Goal: Book appointment/travel/reservation: Book appointment/travel/reservation

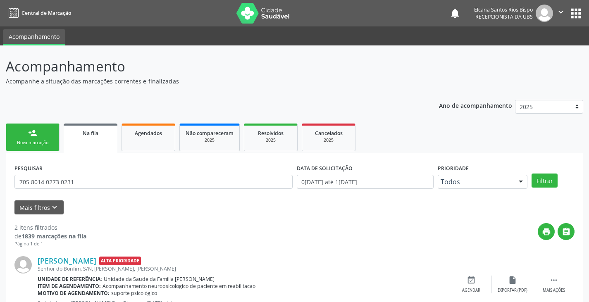
click at [44, 137] on link "person_add Nova marcação" at bounding box center [33, 138] width 54 height 28
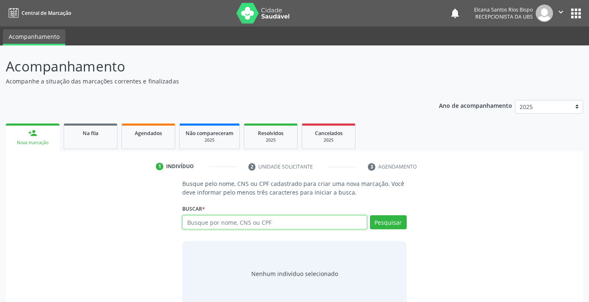
click at [292, 225] on input "text" at bounding box center [274, 222] width 184 height 14
type input "700504176667451"
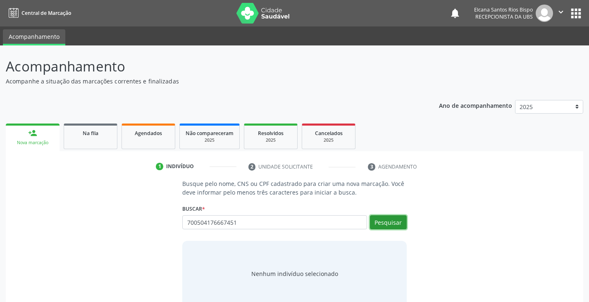
click at [388, 216] on button "Pesquisar" at bounding box center [388, 222] width 37 height 14
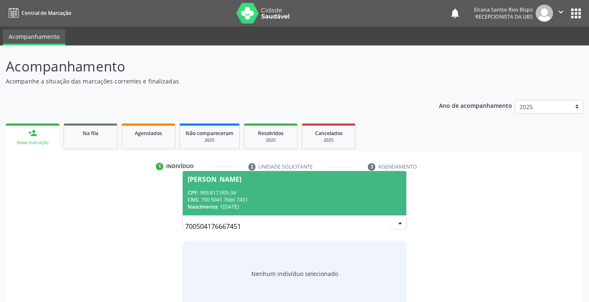
click at [209, 207] on span "Nascimento:" at bounding box center [203, 206] width 31 height 7
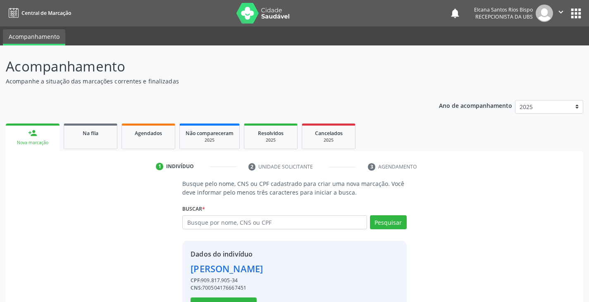
scroll to position [29, 0]
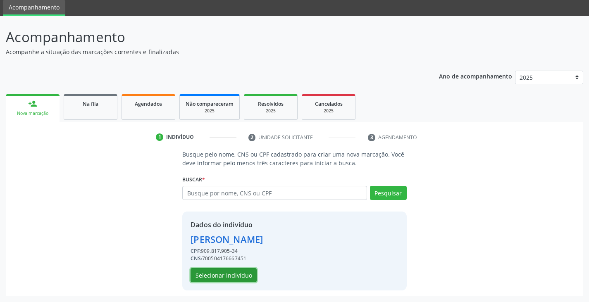
drag, startPoint x: 219, startPoint y: 270, endPoint x: 118, endPoint y: 79, distance: 216.0
click at [219, 271] on button "Selecionar indivíduo" at bounding box center [223, 275] width 66 height 14
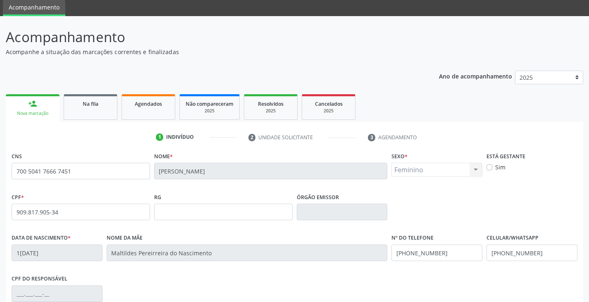
scroll to position [146, 0]
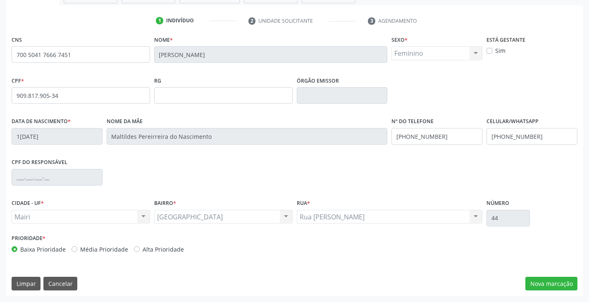
click at [163, 251] on label "Alta Prioridade" at bounding box center [163, 249] width 41 height 9
click at [140, 251] on input "Alta Prioridade" at bounding box center [137, 248] width 6 height 7
radio input "true"
click at [541, 277] on button "Nova marcação" at bounding box center [551, 284] width 52 height 14
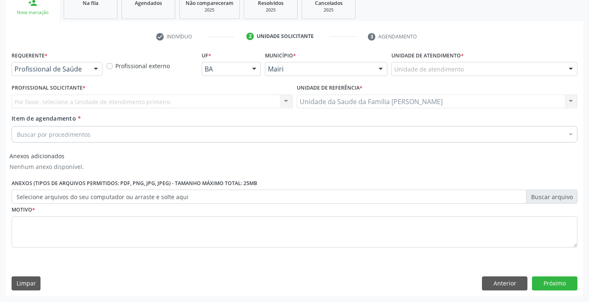
scroll to position [130, 0]
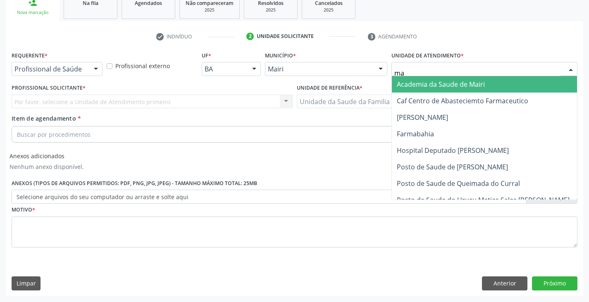
type input "mar"
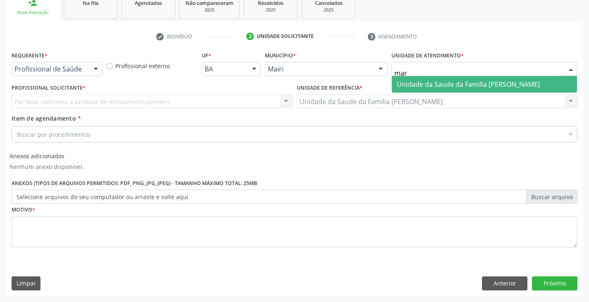
click at [415, 81] on span "Unidade da Saude da Familia [PERSON_NAME]" at bounding box center [468, 84] width 143 height 9
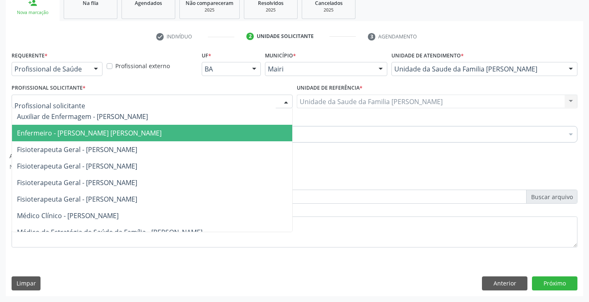
click at [78, 136] on span "Enfermeiro - [PERSON_NAME] [PERSON_NAME]" at bounding box center [89, 132] width 145 height 9
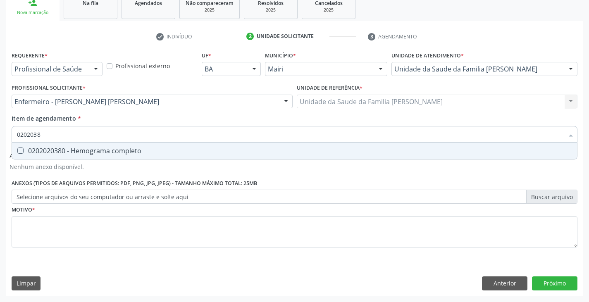
type input "02020380"
click at [88, 151] on div "0202020380 - Hemograma completo" at bounding box center [294, 150] width 555 height 7
checkbox completo "true"
type input "020203"
checkbox completo "false"
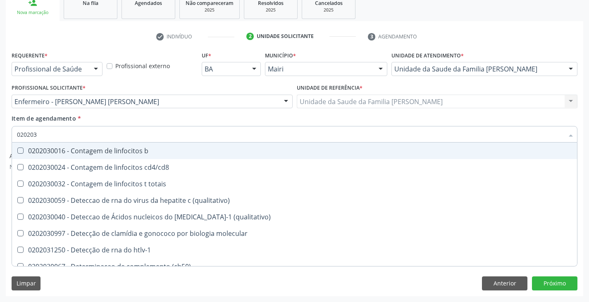
type input "02020"
checkbox completo "false"
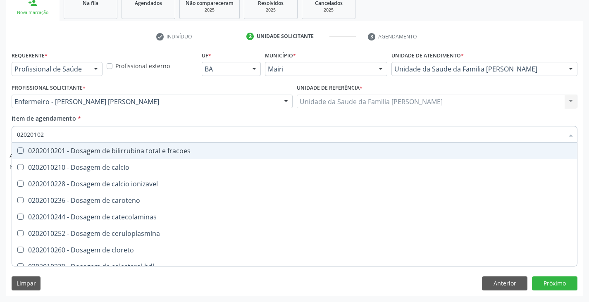
type input "020201029"
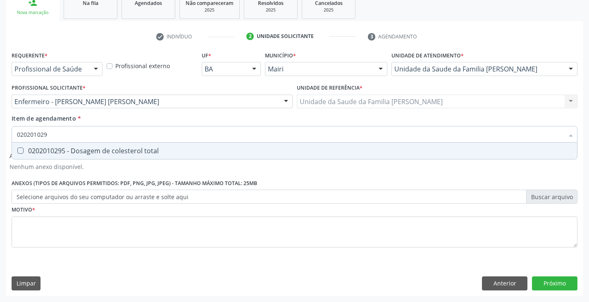
click at [88, 150] on div "0202010295 - Dosagem de colesterol total" at bounding box center [294, 150] width 555 height 7
checkbox total "true"
type input "02020102"
checkbox total "false"
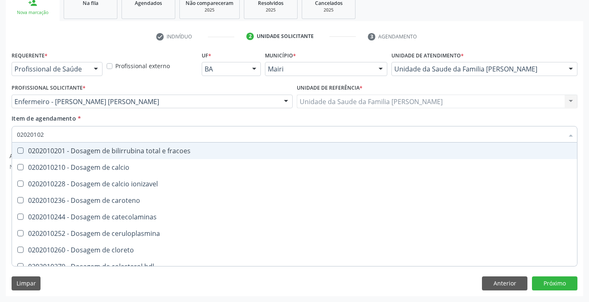
type input "020201028"
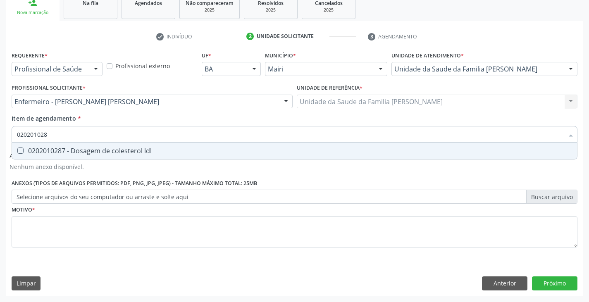
click at [88, 150] on div "0202010287 - Dosagem de colesterol ldl" at bounding box center [294, 150] width 555 height 7
checkbox ldl "true"
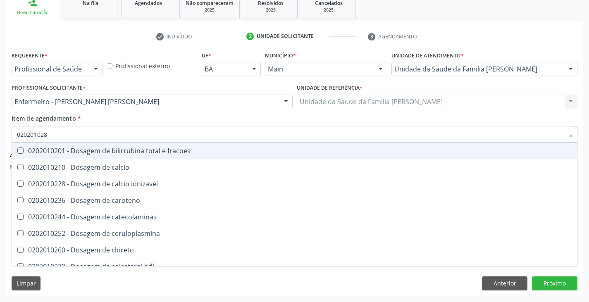
type input "02020102"
checkbox fracoes "false"
type input "020201027"
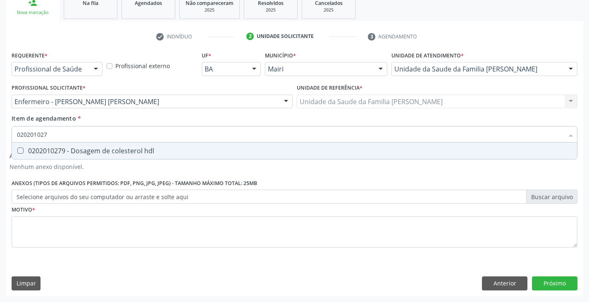
click at [88, 150] on div "0202010279 - Dosagem de colesterol hdl" at bounding box center [294, 150] width 555 height 7
checkbox hdl "true"
type input "02020102"
checkbox hdl "false"
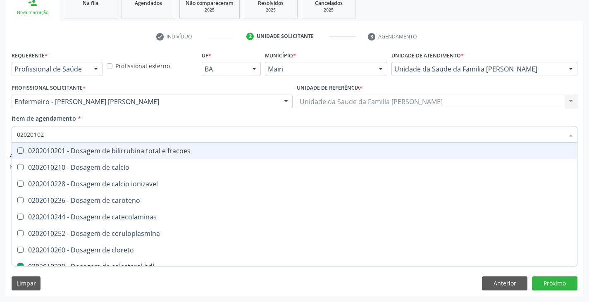
type input "0202010"
checkbox hdl "false"
checkbox ldl "false"
checkbox total "false"
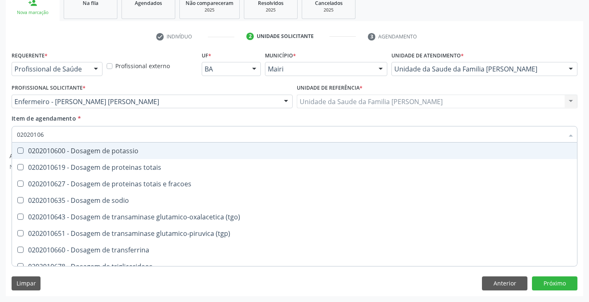
type input "020201067"
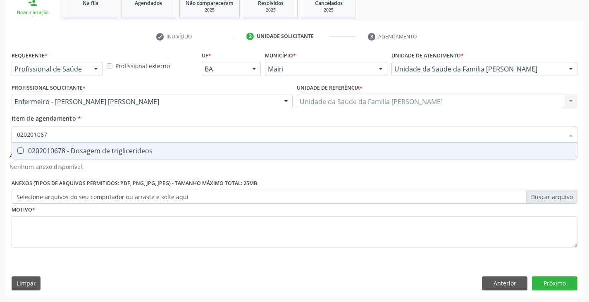
click at [89, 152] on div "0202010678 - Dosagem de triglicerideos" at bounding box center [294, 150] width 555 height 7
checkbox triglicerideos "true"
type input "02020106"
checkbox triglicerideos "false"
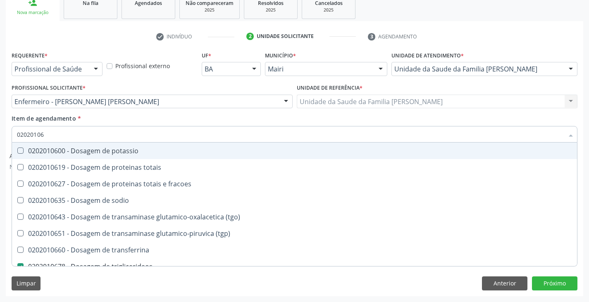
type input "020201069"
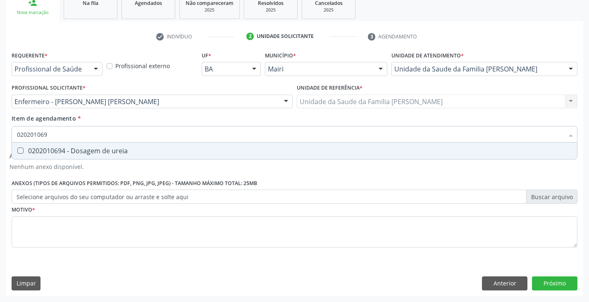
click at [90, 151] on div "0202010694 - Dosagem de ureia" at bounding box center [294, 150] width 555 height 7
checkbox ureia "true"
type input "02020106"
checkbox ureia "false"
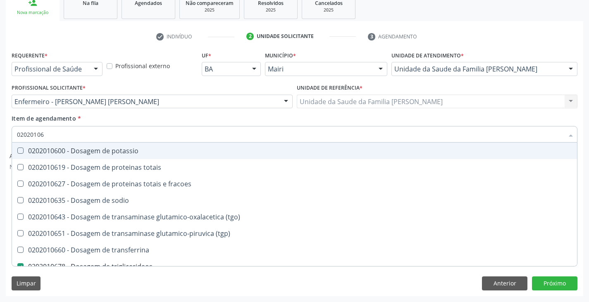
type input "020201063"
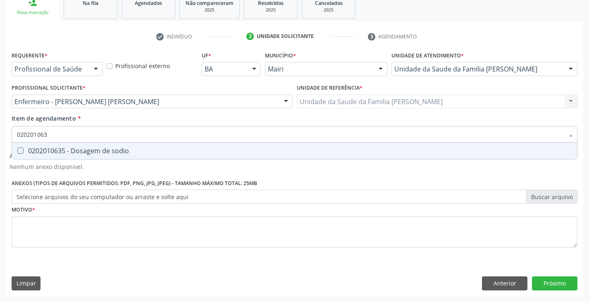
click at [88, 148] on div "0202010635 - Dosagem de sodio" at bounding box center [294, 150] width 555 height 7
checkbox sodio "true"
type input "02020106"
checkbox sodio "false"
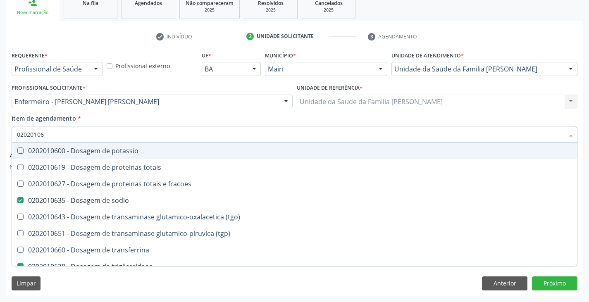
type input "020201064"
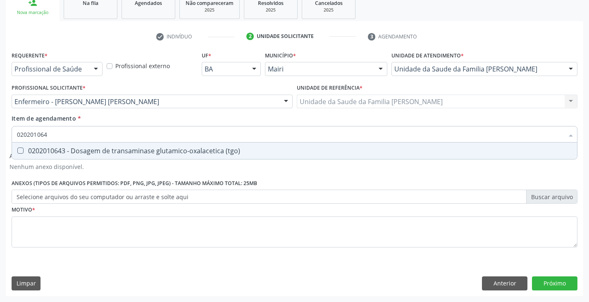
click at [88, 148] on div "0202010643 - Dosagem de transaminase glutamico-oxalacetica (tgo)" at bounding box center [294, 150] width 555 height 7
checkbox \(tgo\) "true"
type input "02020106"
checkbox \(tgo\) "false"
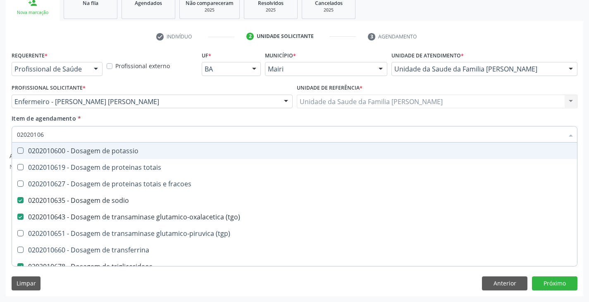
type input "020201065"
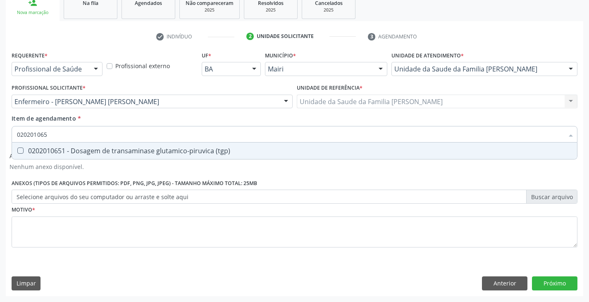
click at [88, 148] on div "0202010651 - Dosagem de transaminase glutamico-piruvica (tgp)" at bounding box center [294, 150] width 555 height 7
checkbox \(tgp\) "true"
type input "02020106"
checkbox \(tgp\) "false"
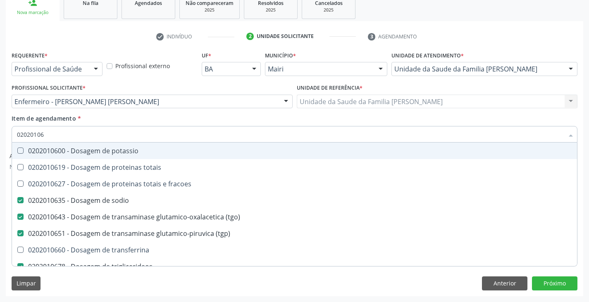
type input "020201060"
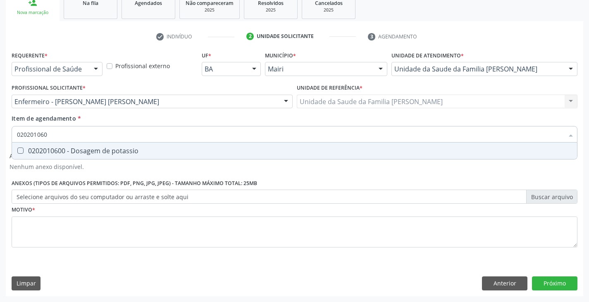
click at [88, 148] on div "0202010600 - Dosagem de potassio" at bounding box center [294, 150] width 555 height 7
checkbox potassio "true"
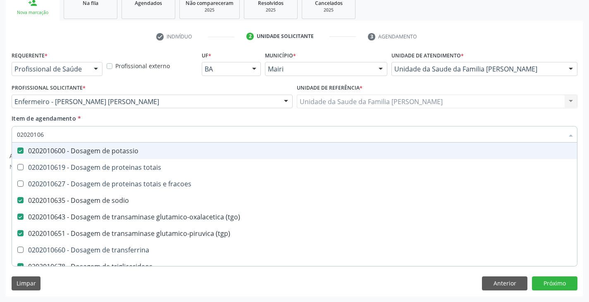
type input "0202010"
checkbox potassio "false"
checkbox sodio "false"
checkbox \(tgo\) "false"
checkbox \(tgp\) "false"
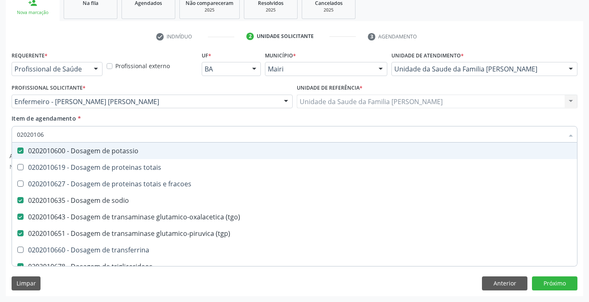
checkbox triglicerideos "false"
checkbox ureia "false"
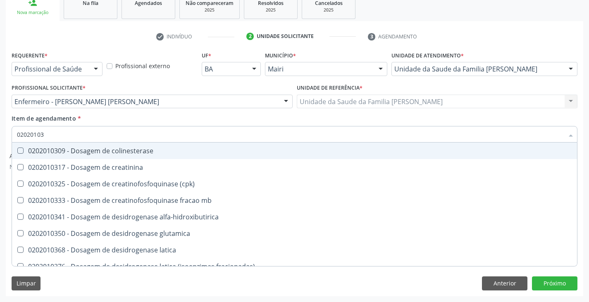
type input "020201031"
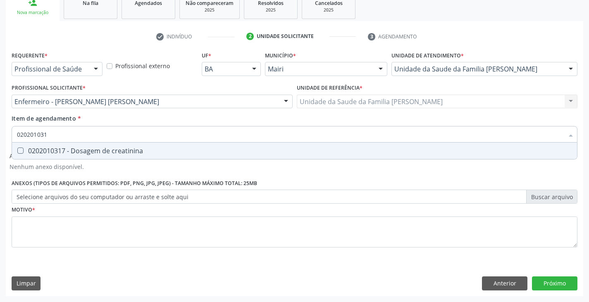
click at [88, 148] on div "0202010317 - Dosagem de creatinina" at bounding box center [294, 150] width 555 height 7
checkbox creatinina "true"
type input "02020103"
checkbox creatinina "false"
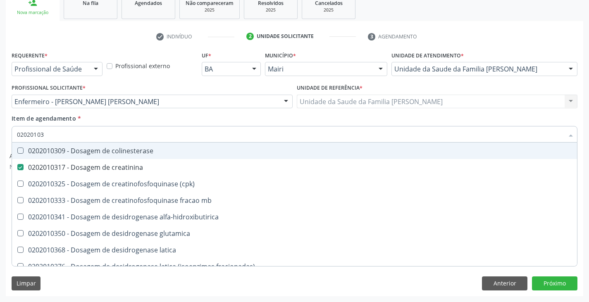
type input "0202010"
checkbox creatinina "false"
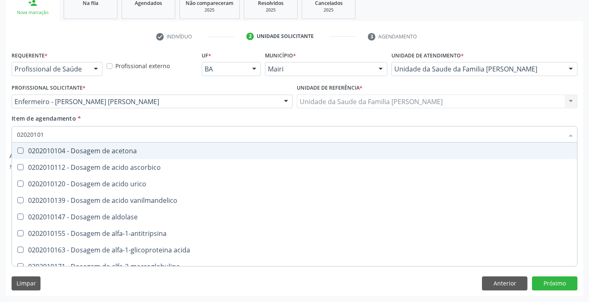
type input "020201012"
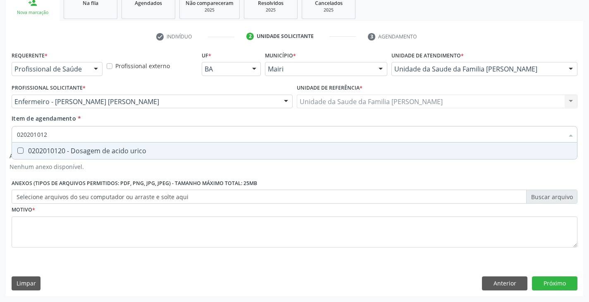
click at [88, 148] on div "0202010120 - Dosagem de acido urico" at bounding box center [294, 150] width 555 height 7
checkbox urico "true"
type input "02020101"
checkbox urico "false"
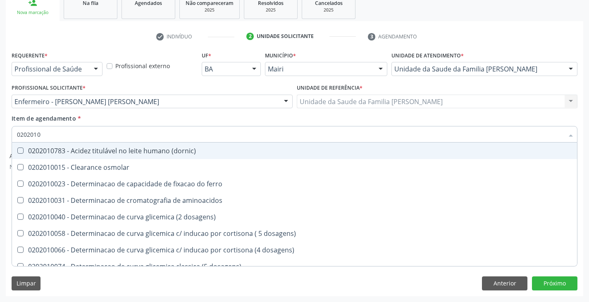
type input "02020102"
checkbox dosagens\) "true"
checkbox osmolaridade "true"
checkbox ivy "true"
type input "020201021"
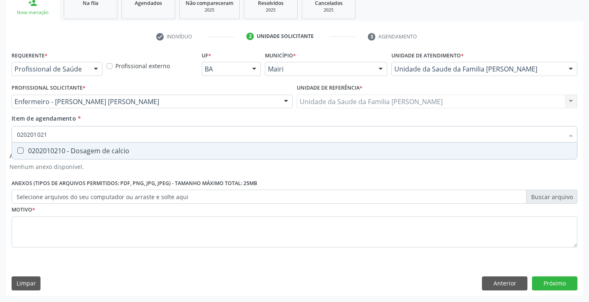
click at [88, 147] on div "0202010210 - Dosagem de calcio" at bounding box center [294, 150] width 555 height 7
checkbox calcio "true"
type input "02020102"
checkbox calcio "false"
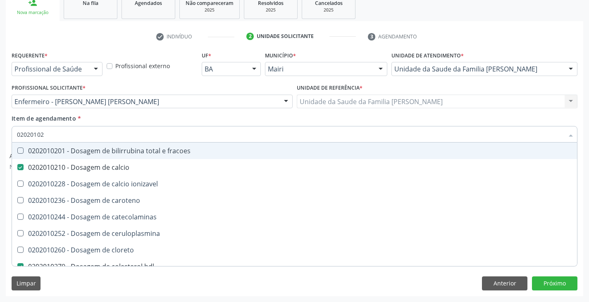
type input "0202010"
checkbox calcio "false"
checkbox hdl "false"
checkbox ldl "false"
checkbox total "false"
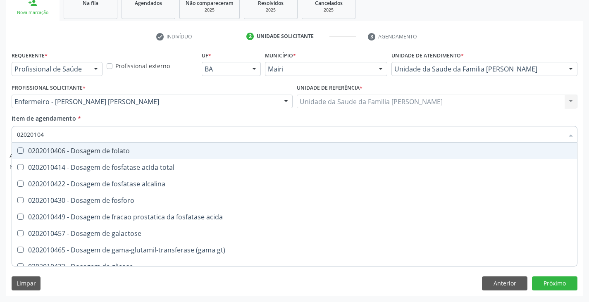
type input "020201047"
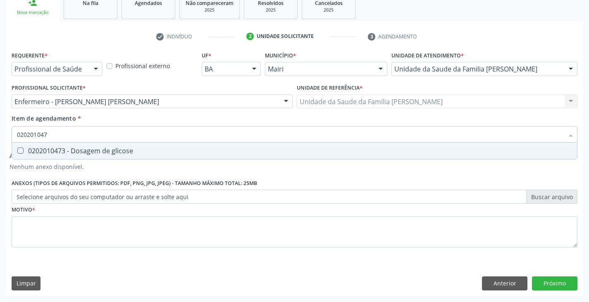
click at [88, 146] on span "0202010473 - Dosagem de glicose" at bounding box center [294, 151] width 565 height 17
checkbox glicose "true"
type input "02020104"
checkbox glicose "false"
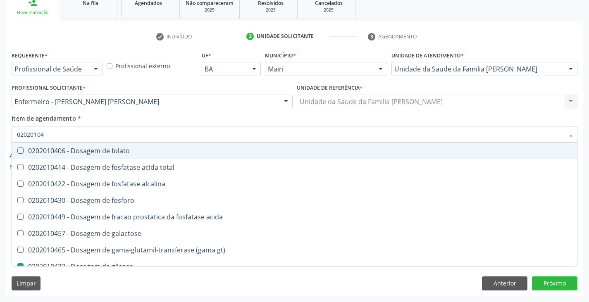
type input "0202010"
checkbox glicose "false"
type input "020201050"
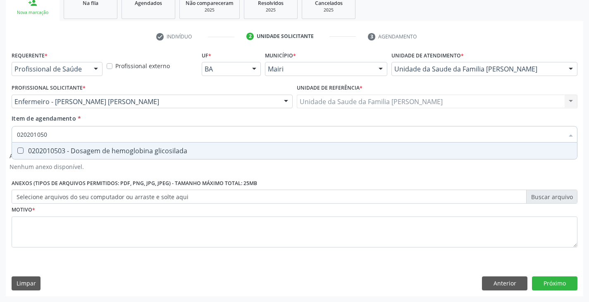
click at [88, 146] on span "0202010503 - Dosagem de hemoglobina glicosilada" at bounding box center [294, 151] width 565 height 17
checkbox glicosilada "true"
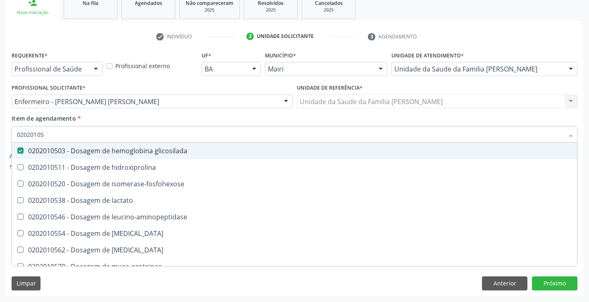
type input "0202010"
checkbox glicosilada "false"
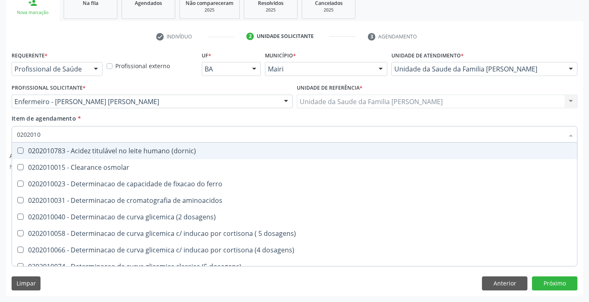
type input "020201"
checkbox urico "false"
checkbox alfa-2-macroglobulina "true"
checkbox calcio "false"
checkbox hdl "false"
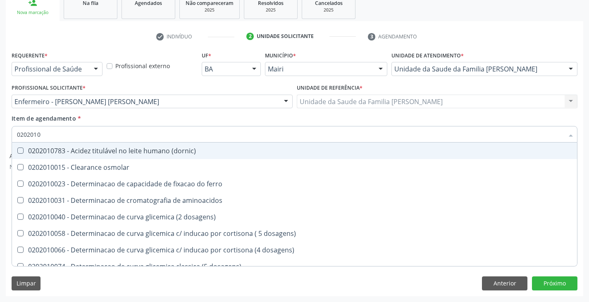
checkbox total "false"
checkbox creatinina "false"
checkbox alfa-hidroxibutirica "true"
checkbox glutamica "true"
checkbox latica "true"
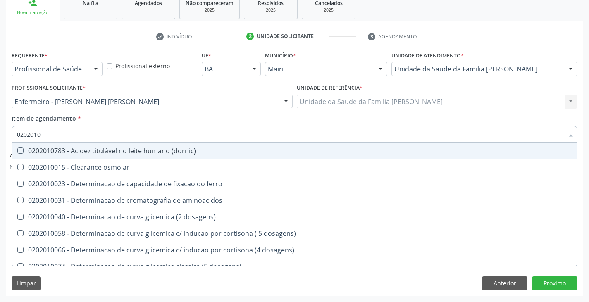
checkbox ferritina "true"
checkbox glicose "false"
checkbox glicosilada "false"
checkbox magnesio "true"
checkbox porfirinas "true"
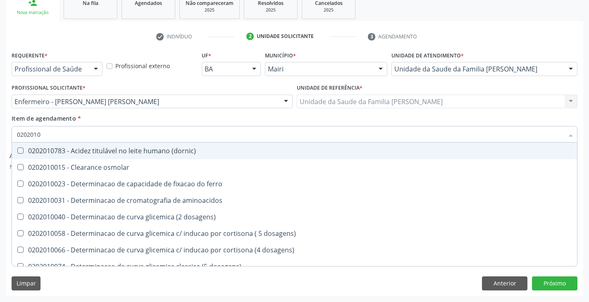
checkbox potassio "false"
checkbox sodio "false"
checkbox \(tgo\) "false"
checkbox \(tgp\) "false"
checkbox triglicerideos "false"
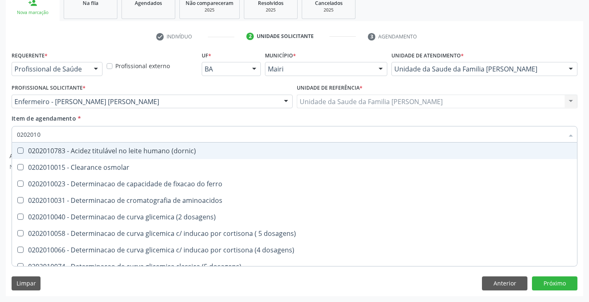
checkbox proteinas "true"
checkbox \) "true"
checkbox d-xilose "true"
type input "02020"
checkbox urico "false"
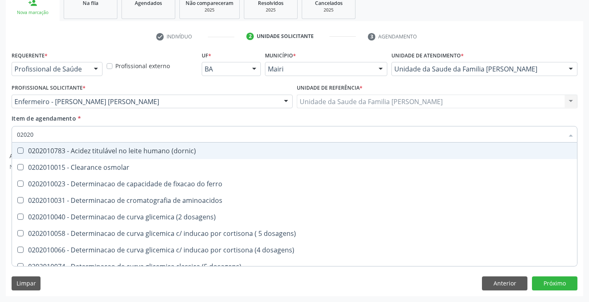
checkbox calcio "false"
checkbox hdl "false"
checkbox ldl "false"
checkbox total "false"
checkbox creatinina "false"
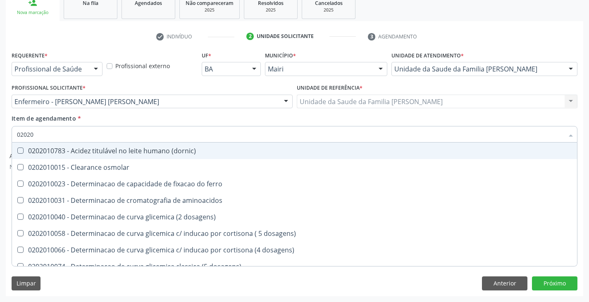
checkbox glicose "false"
checkbox glicosilada "false"
checkbox potassio "false"
checkbox sodio "false"
checkbox \(tgo\) "false"
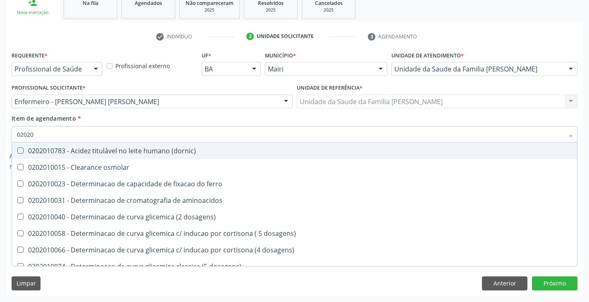
checkbox \(tgp\) "false"
checkbox triglicerideos "false"
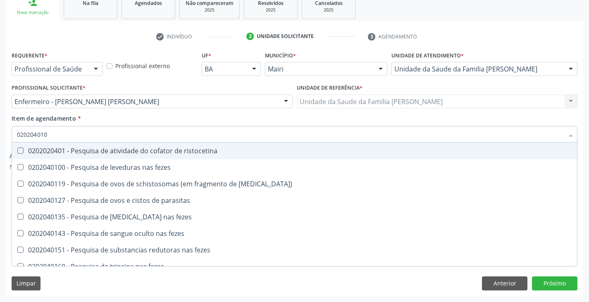
type input "0202040100"
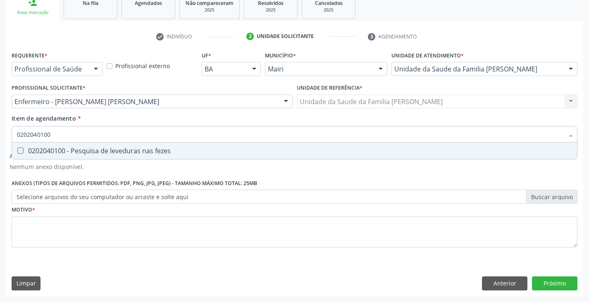
click at [88, 146] on span "0202040100 - Pesquisa de leveduras nas fezes" at bounding box center [294, 151] width 565 height 17
checkbox fezes "true"
type input "02020401"
checkbox fezes "false"
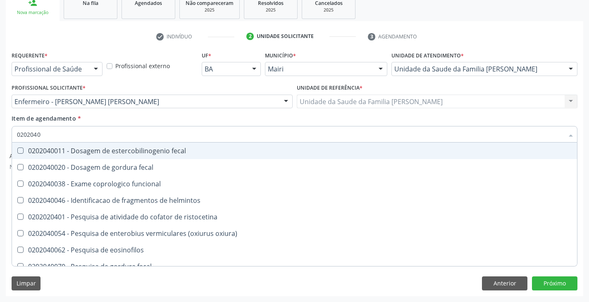
type input "020204"
checkbox fezes "false"
checkbox fezes "true"
type input "02020"
checkbox fezes "false"
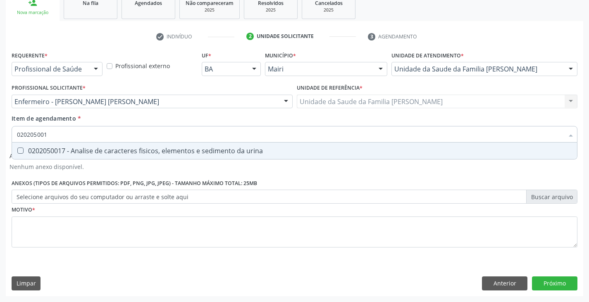
type input "0202050017"
click at [88, 146] on span "0202050017 - Analise de caracteres fisicos, elementos e sedimento da urina" at bounding box center [294, 151] width 565 height 17
checkbox urina "true"
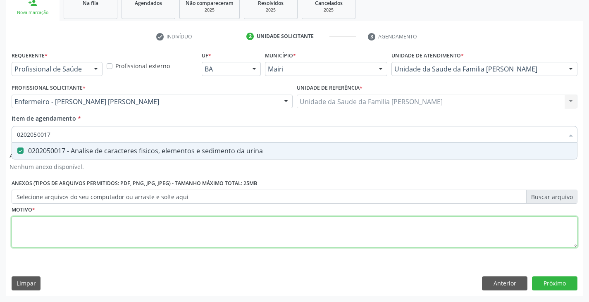
click at [76, 229] on div "Requerente * Profissional de Saúde Profissional de Saúde Paciente Nenhum result…" at bounding box center [294, 154] width 565 height 210
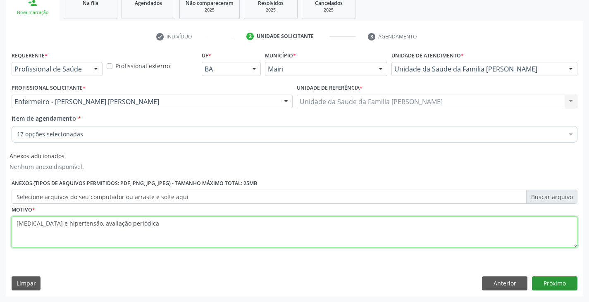
type textarea "[MEDICAL_DATA] e hipertensão, avaliação periódica"
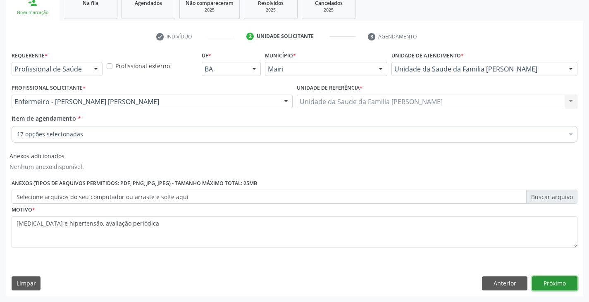
click at [553, 281] on button "Próximo" at bounding box center [554, 283] width 45 height 14
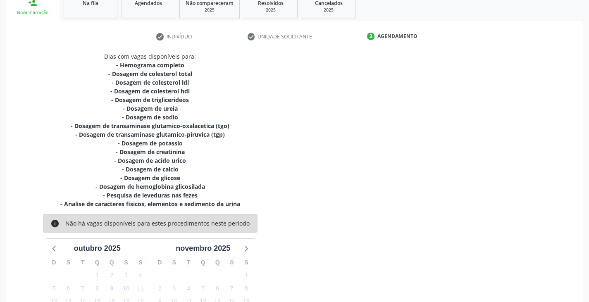
scroll to position [221, 0]
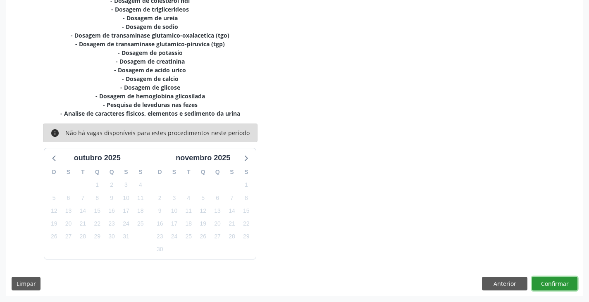
click at [565, 283] on button "Confirmar" at bounding box center [554, 284] width 45 height 14
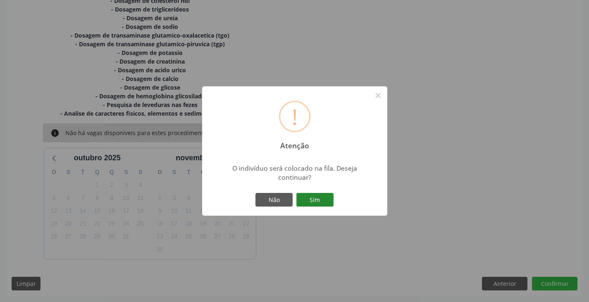
click at [316, 200] on button "Sim" at bounding box center [314, 200] width 37 height 14
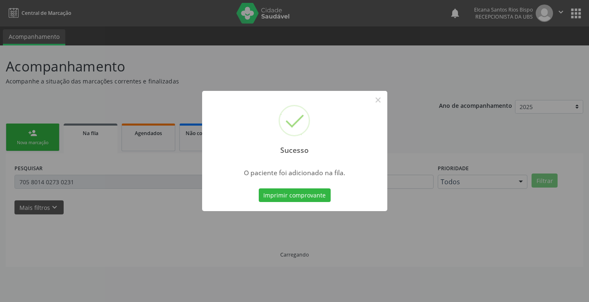
scroll to position [0, 0]
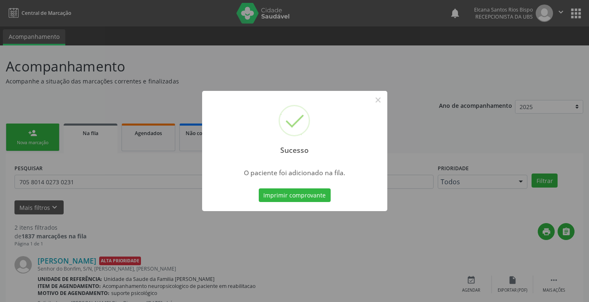
click at [316, 200] on button "Imprimir comprovante" at bounding box center [295, 195] width 72 height 14
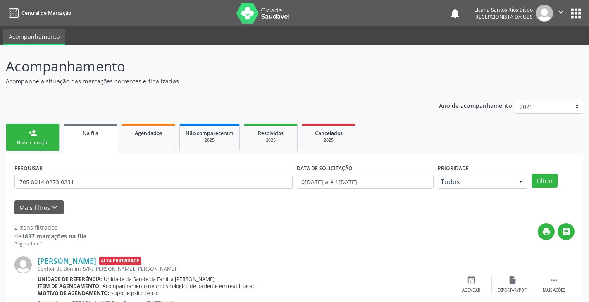
click at [20, 136] on link "person_add Nova marcação" at bounding box center [33, 138] width 54 height 28
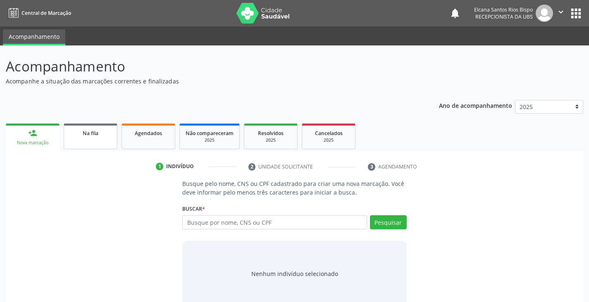
click at [83, 133] on span "Na fila" at bounding box center [91, 133] width 16 height 7
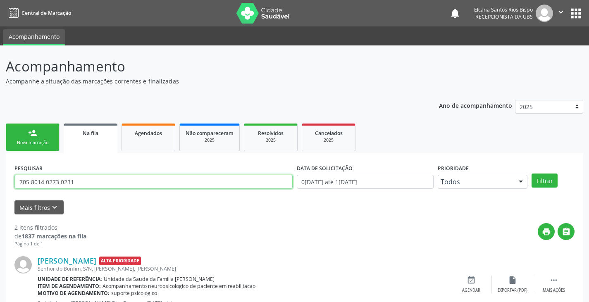
drag, startPoint x: 95, startPoint y: 182, endPoint x: 0, endPoint y: 189, distance: 94.8
click at [0, 189] on div "Acompanhamento Acompanhe a situação das marcações correntes e finalizadas Relat…" at bounding box center [294, 227] width 589 height 364
paste input "0 5041 7666 745"
type input "700 5041 7666 7451"
click at [531, 173] on button "Filtrar" at bounding box center [544, 180] width 26 height 14
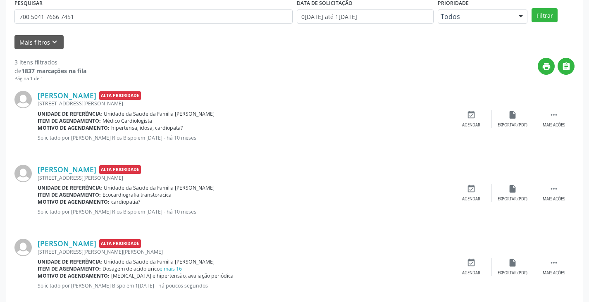
scroll to position [182, 0]
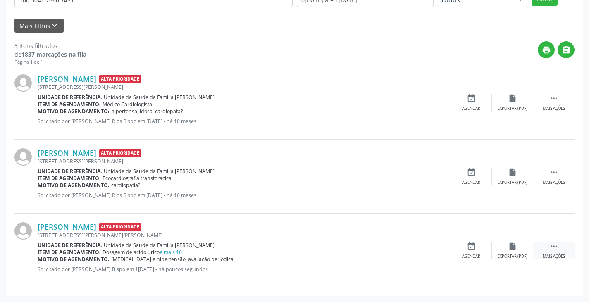
click at [554, 248] on icon "" at bounding box center [553, 246] width 9 height 9
click at [514, 245] on icon "edit" at bounding box center [512, 246] width 9 height 9
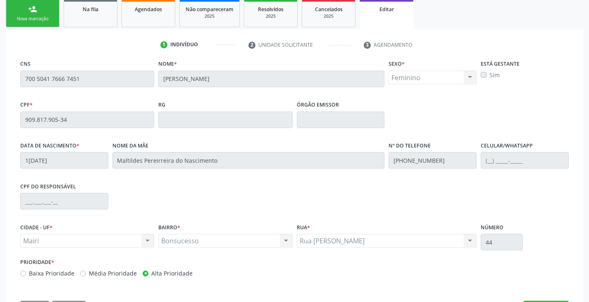
scroll to position [157, 0]
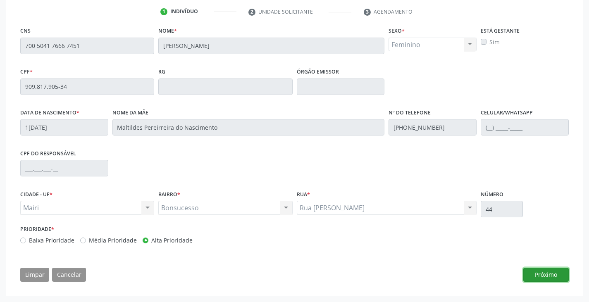
click at [546, 273] on button "Próximo" at bounding box center [545, 275] width 45 height 14
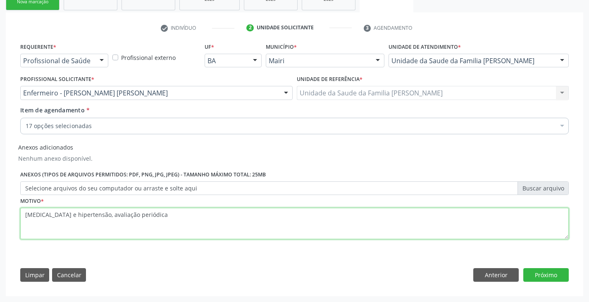
click at [159, 219] on textarea "[MEDICAL_DATA] e hipertensão, avaliação periódica" at bounding box center [294, 223] width 548 height 31
type textarea "[MEDICAL_DATA] e hipertensão, avaliação periódica 74-999895810"
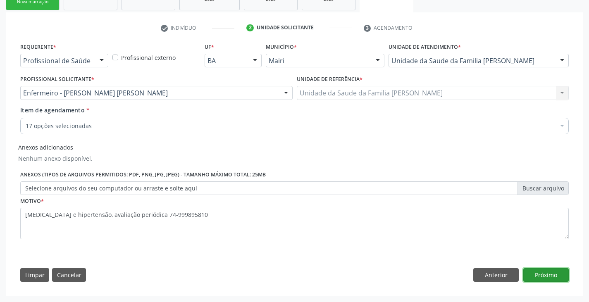
click at [554, 280] on button "Próximo" at bounding box center [545, 275] width 45 height 14
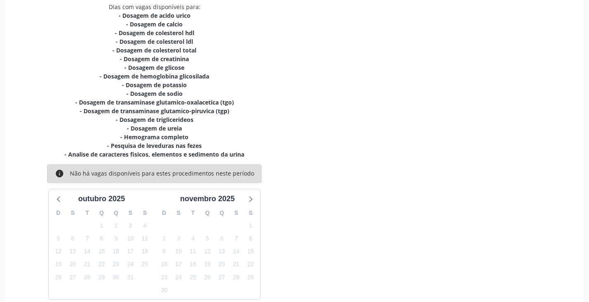
scroll to position [231, 0]
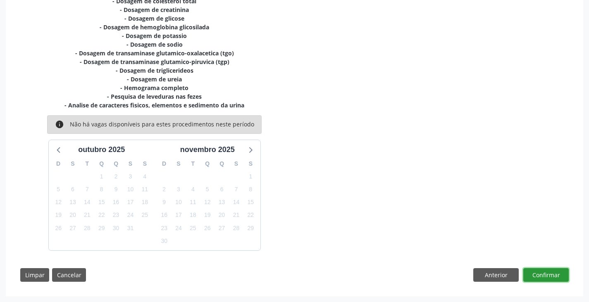
click at [538, 276] on button "Confirmar" at bounding box center [545, 275] width 45 height 14
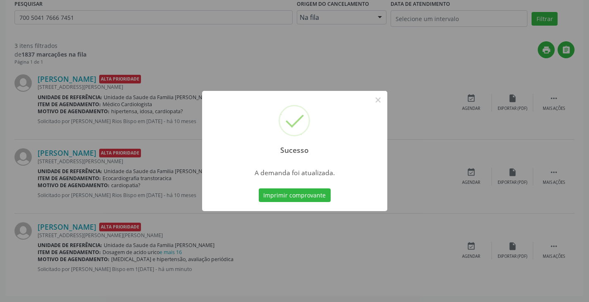
scroll to position [0, 0]
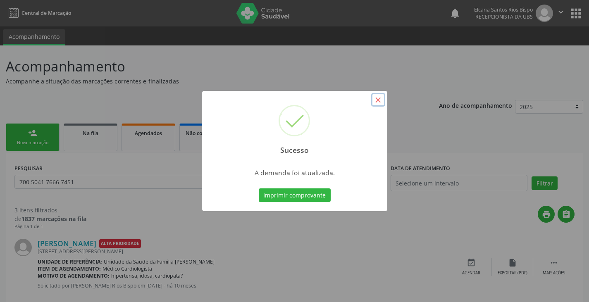
click at [381, 102] on button "×" at bounding box center [378, 100] width 14 height 14
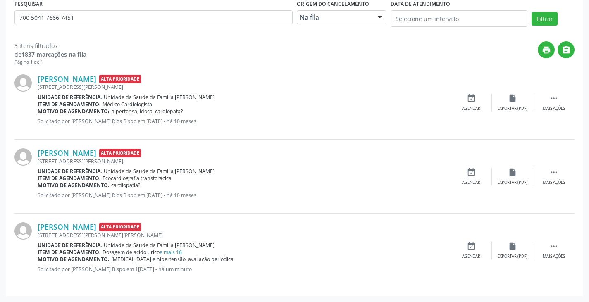
scroll to position [82, 0]
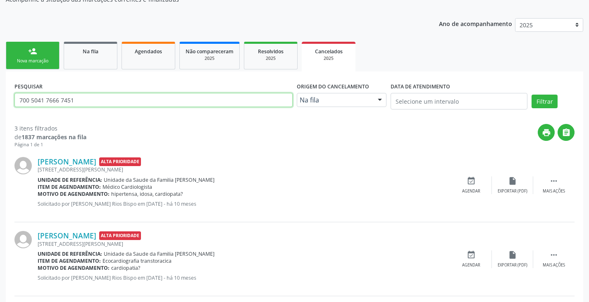
click at [136, 97] on input "700 5041 7666 7451" at bounding box center [153, 100] width 278 height 14
click at [531, 95] on button "Filtrar" at bounding box center [544, 102] width 26 height 14
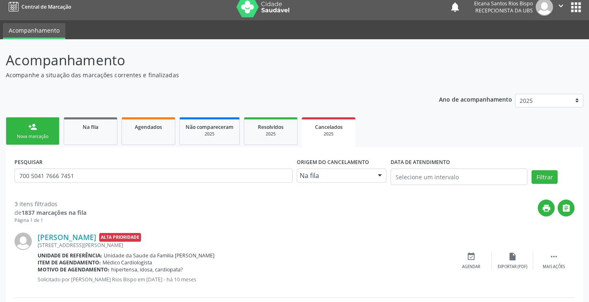
scroll to position [0, 0]
